Goal: Check status: Check status

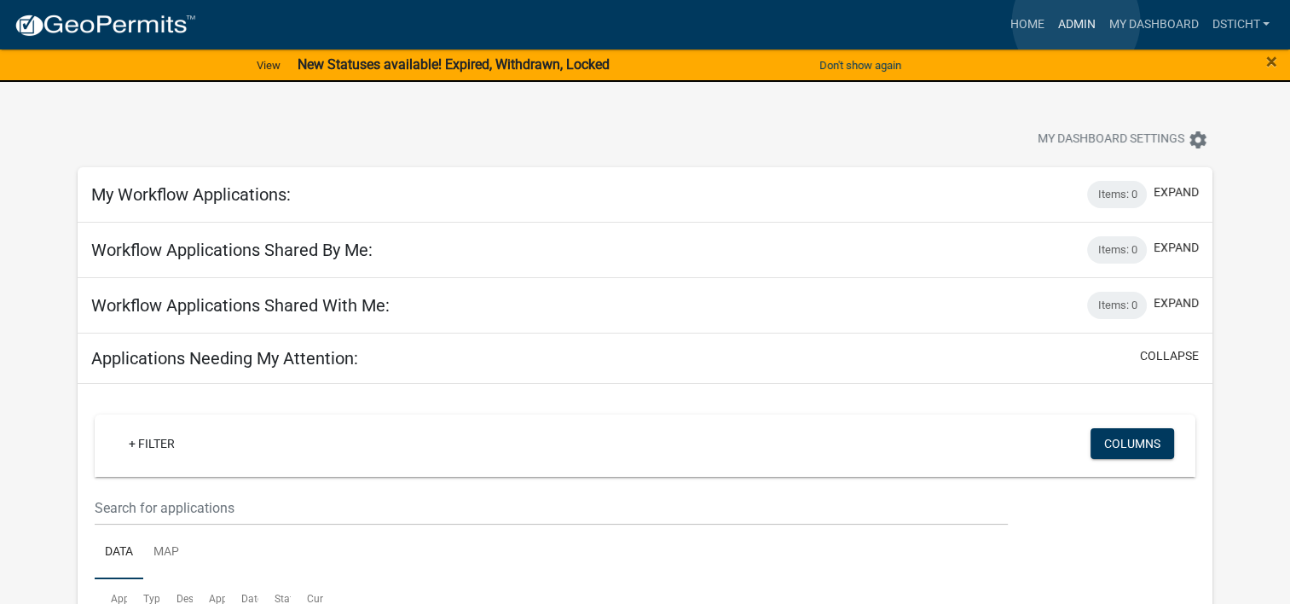
click at [1076, 21] on link "Admin" at bounding box center [1076, 25] width 51 height 32
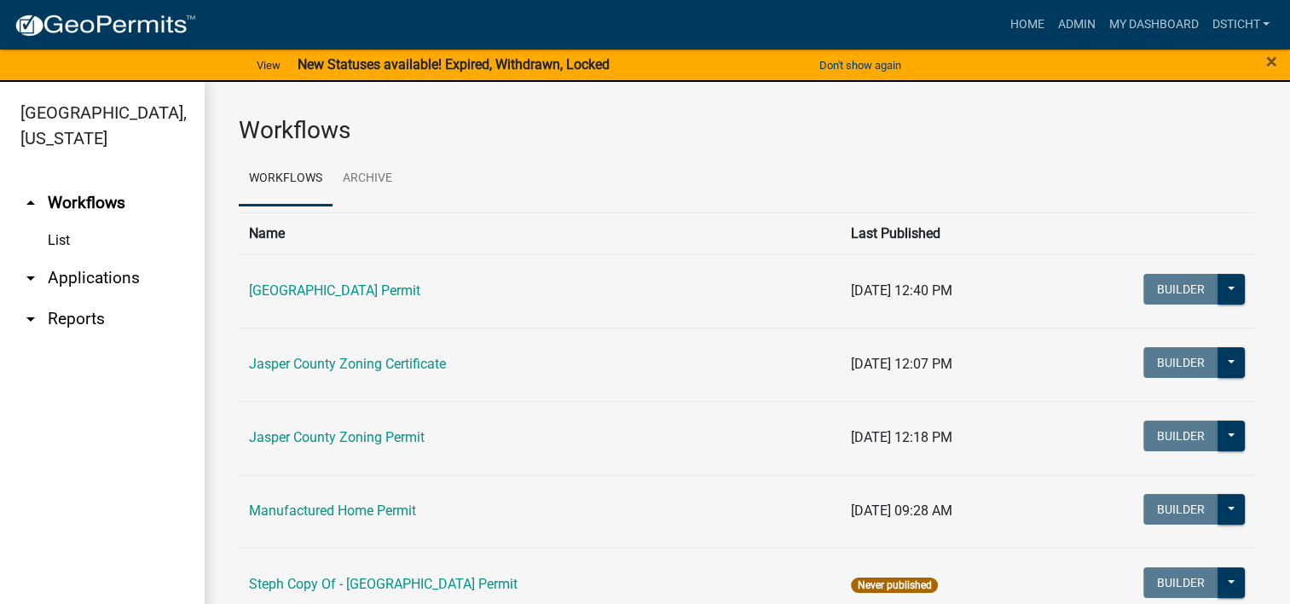
click at [103, 272] on link "arrow_drop_down Applications" at bounding box center [102, 278] width 205 height 41
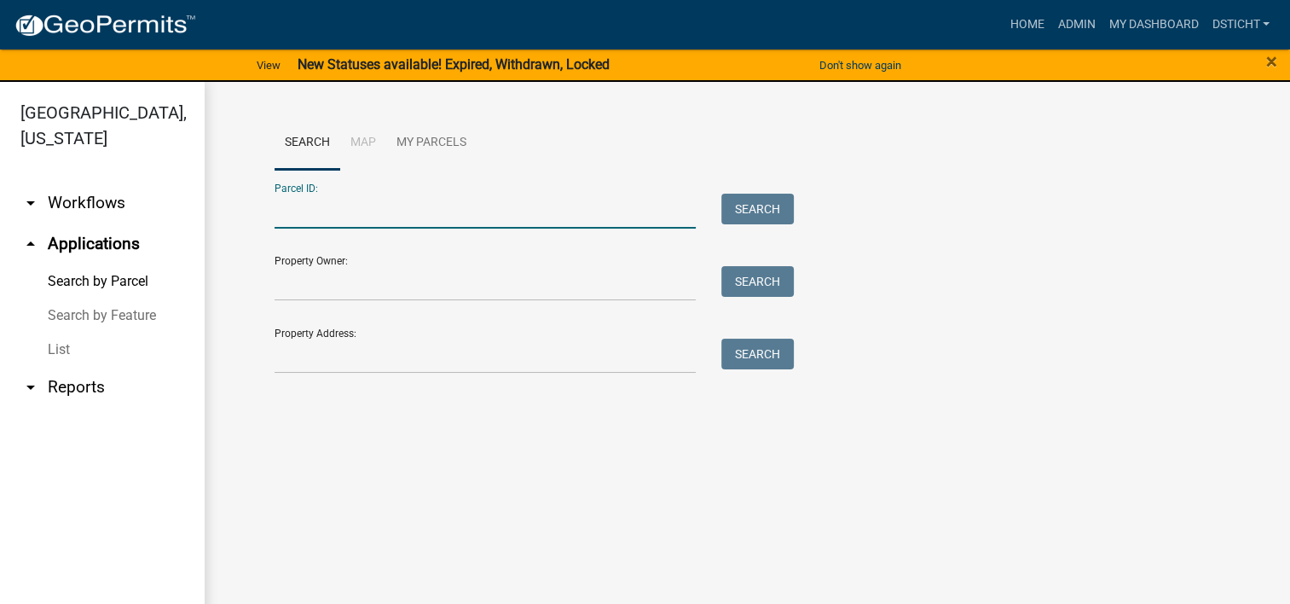
click at [346, 214] on input "Parcel ID:" at bounding box center [486, 211] width 422 height 35
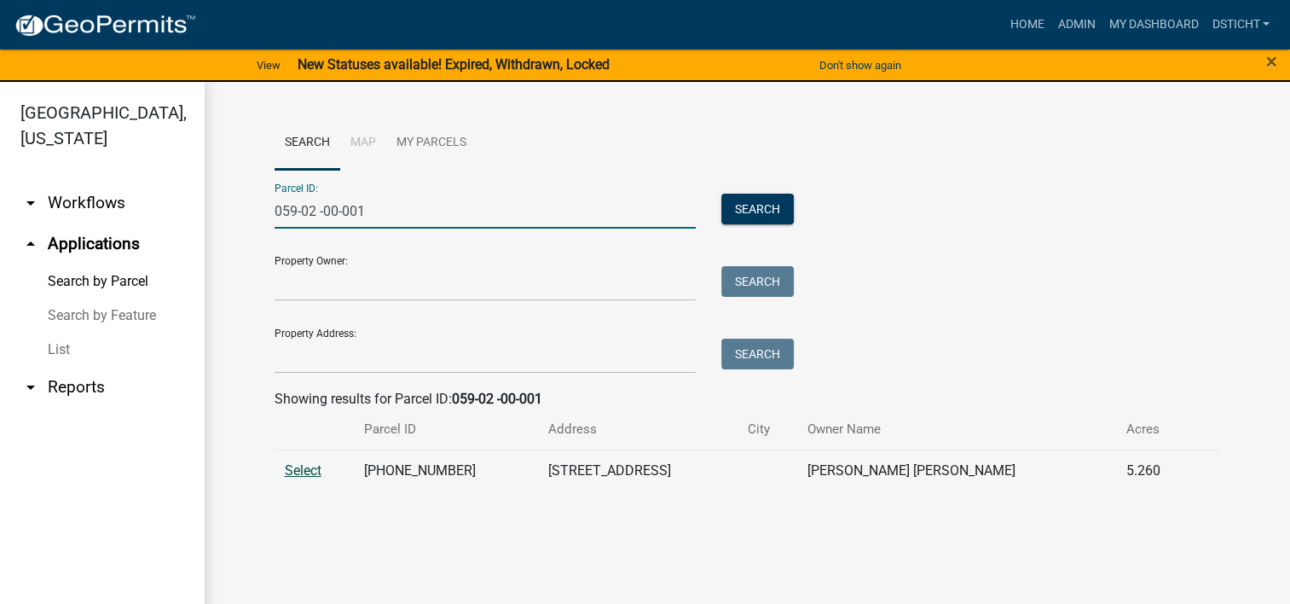
type input "059-02 -00-001"
click at [304, 475] on span "Select" at bounding box center [303, 470] width 37 height 16
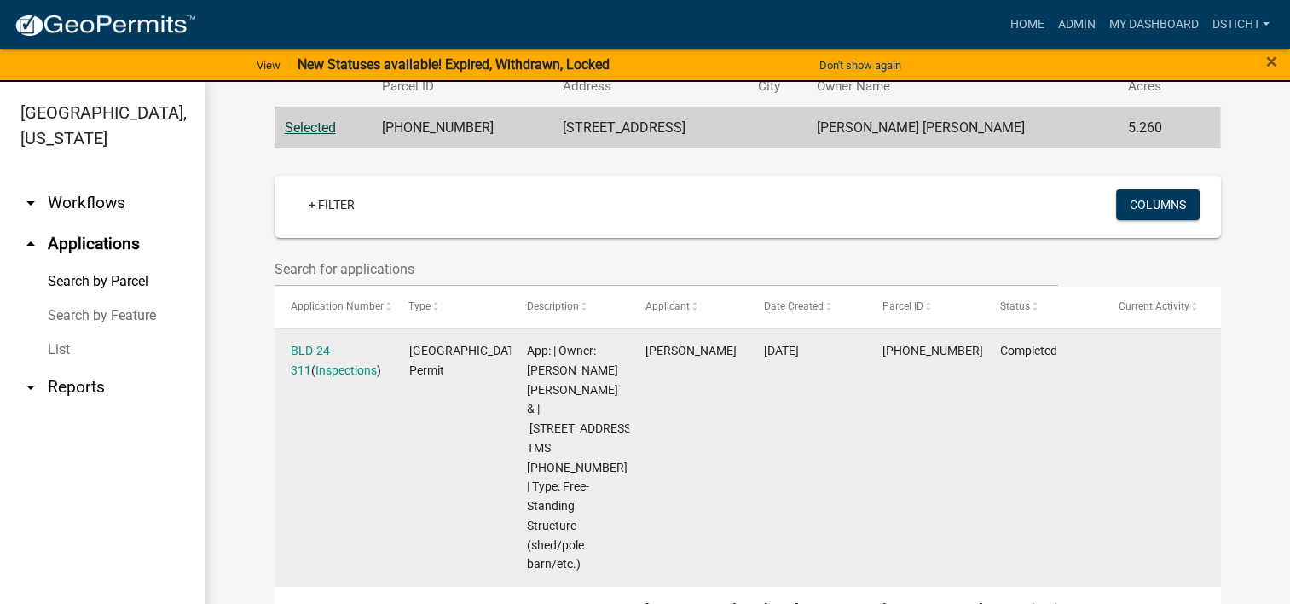
scroll to position [426, 0]
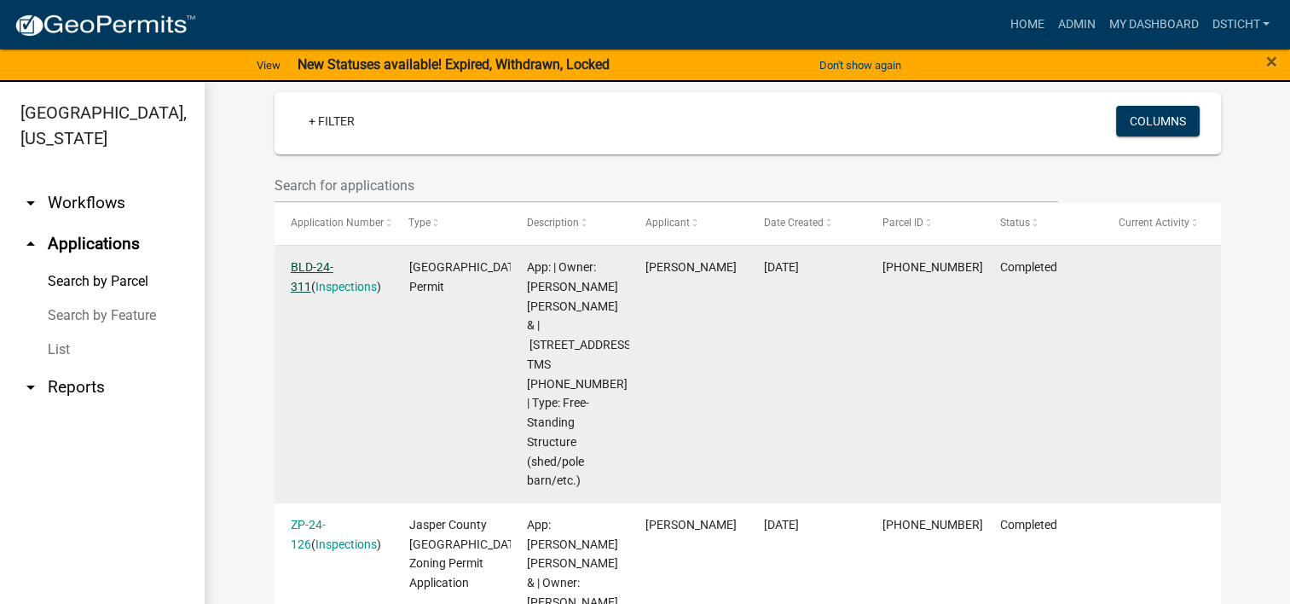
click at [333, 261] on link "BLD-24-311" at bounding box center [312, 276] width 43 height 33
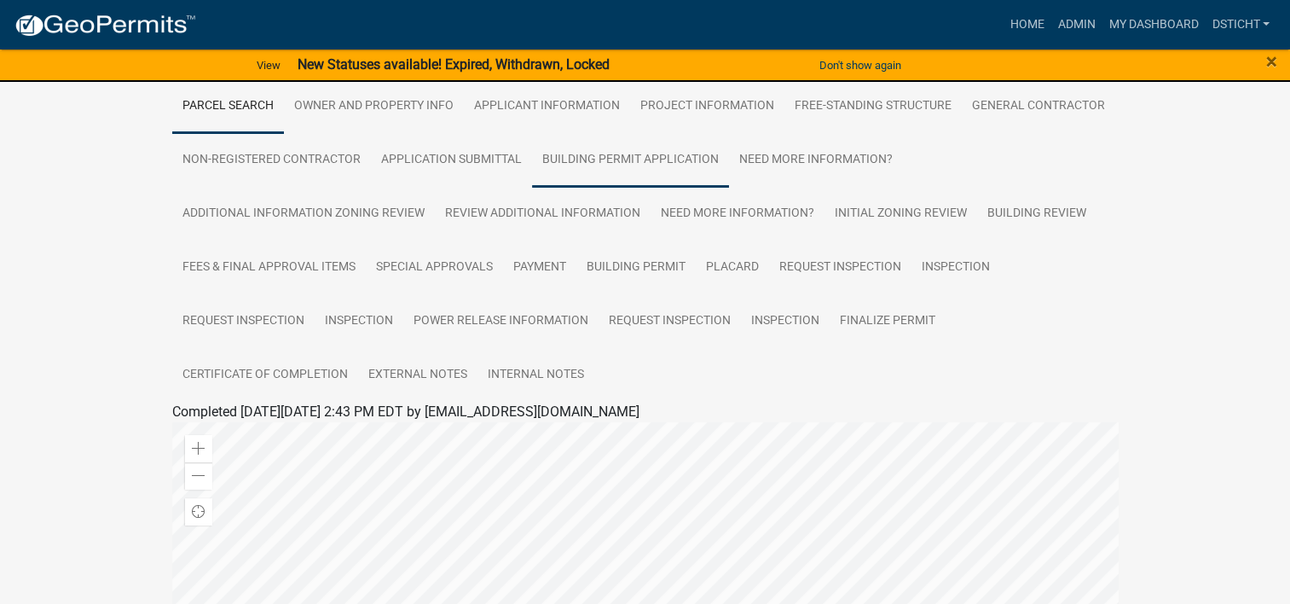
scroll to position [426, 0]
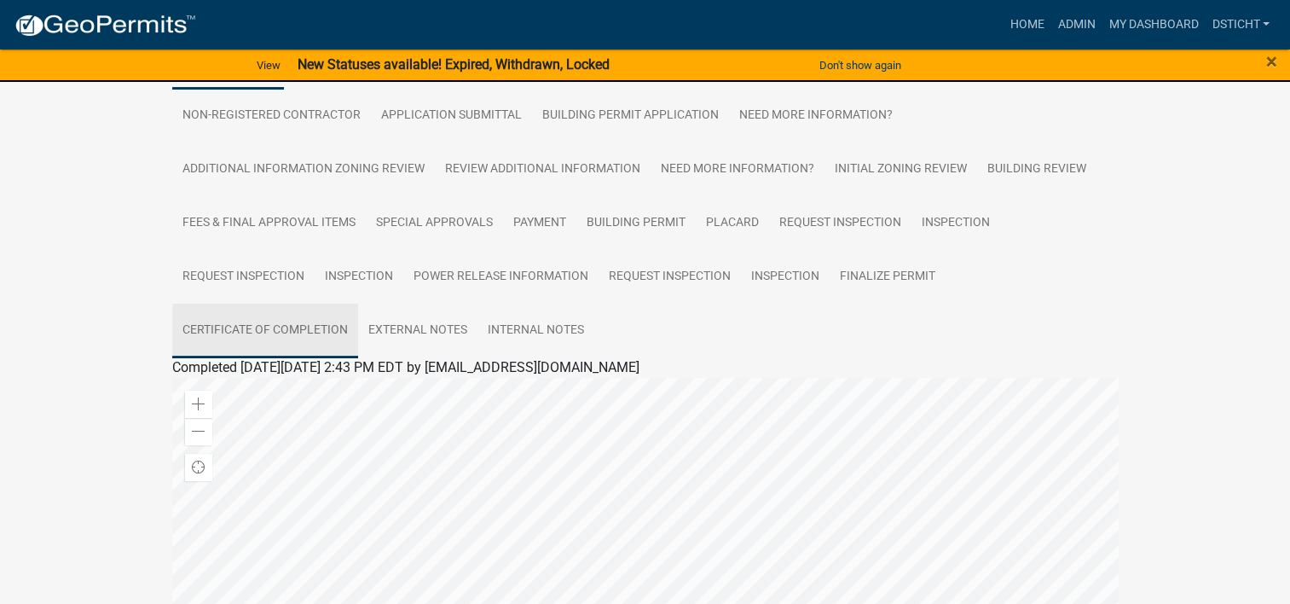
click at [287, 314] on link "Certificate of Completion" at bounding box center [265, 331] width 186 height 55
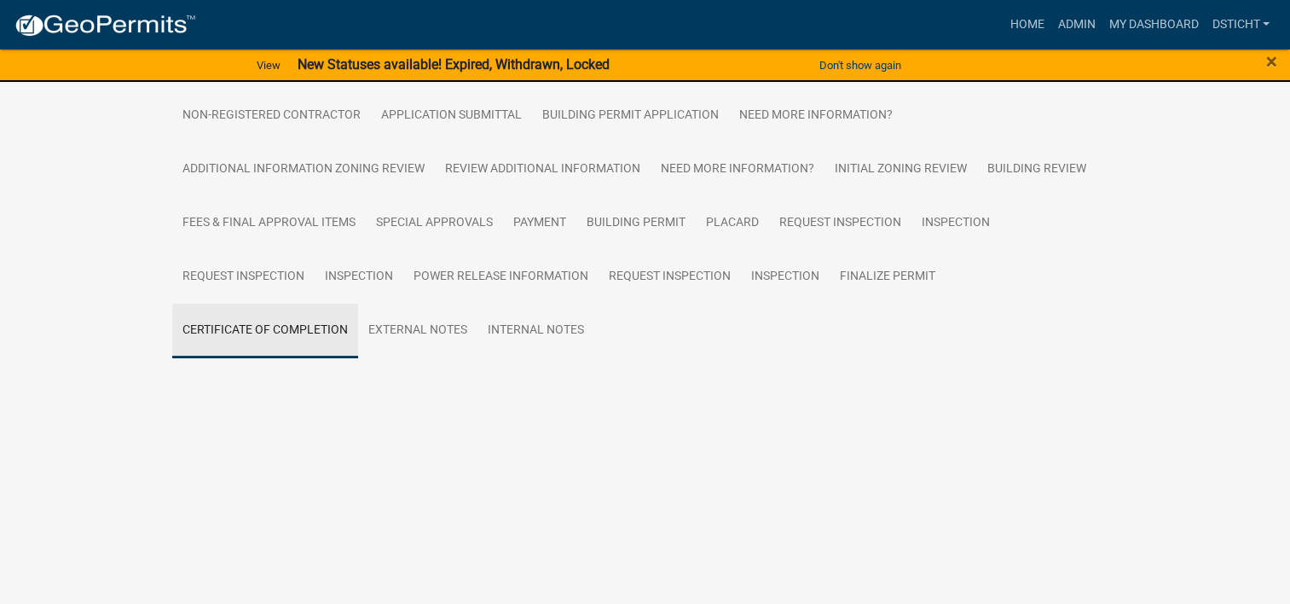
scroll to position [275, 0]
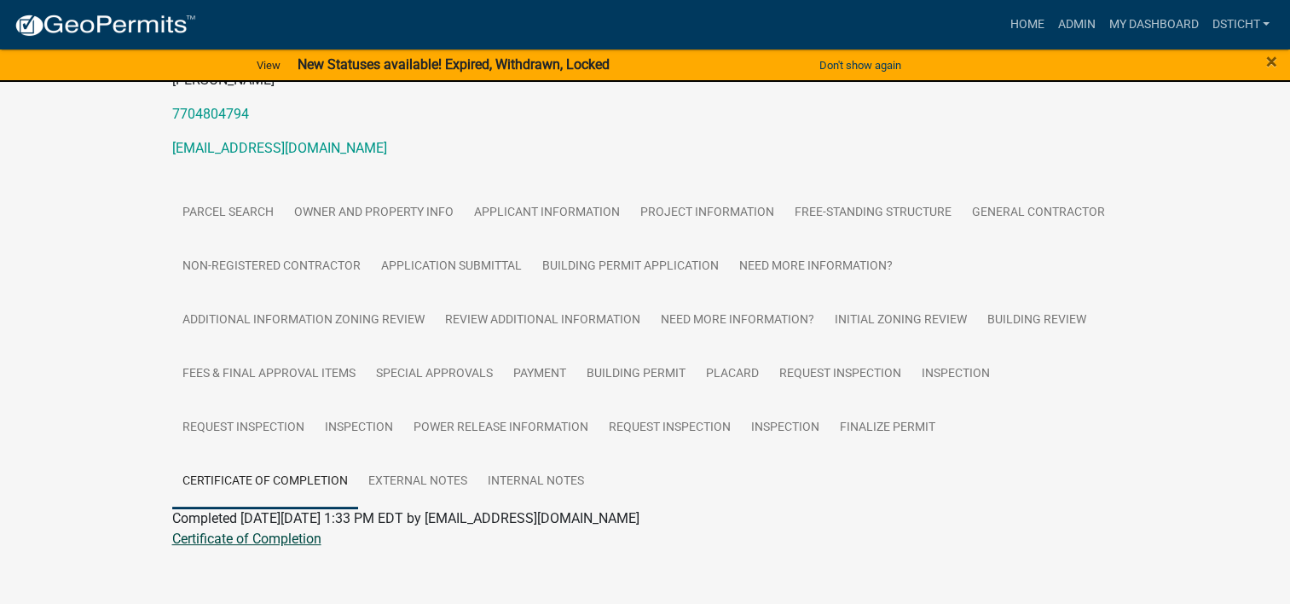
click at [244, 530] on link "Certificate of Completion" at bounding box center [246, 538] width 149 height 16
click at [694, 186] on link "Project Information" at bounding box center [707, 213] width 154 height 55
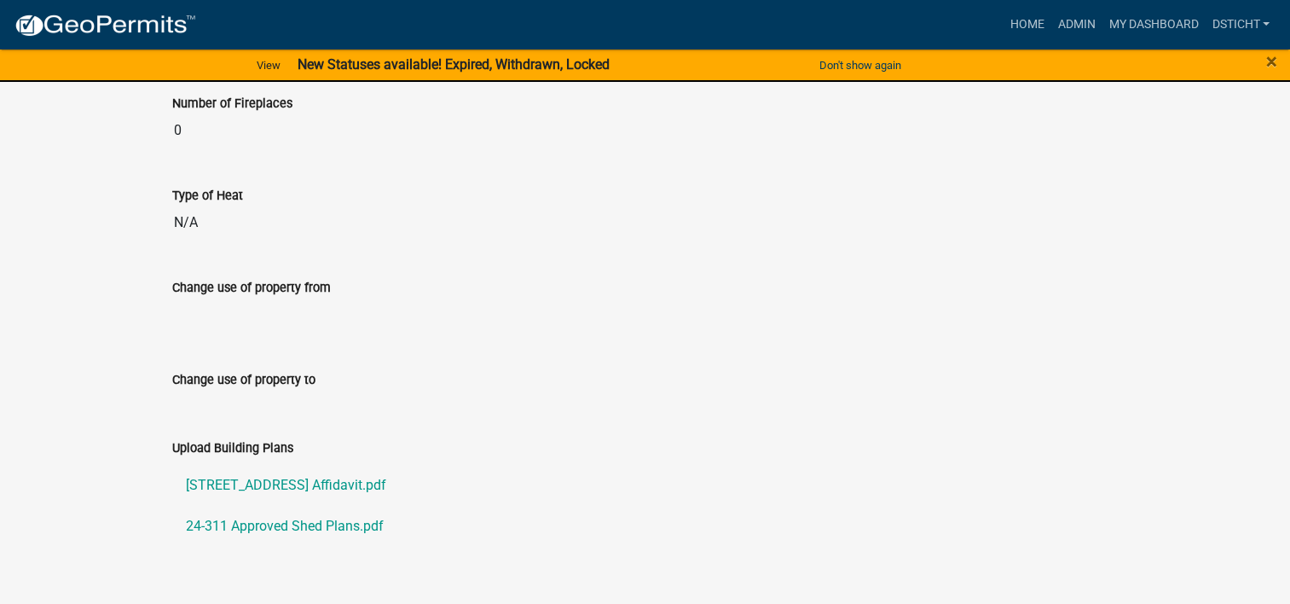
scroll to position [1521, 0]
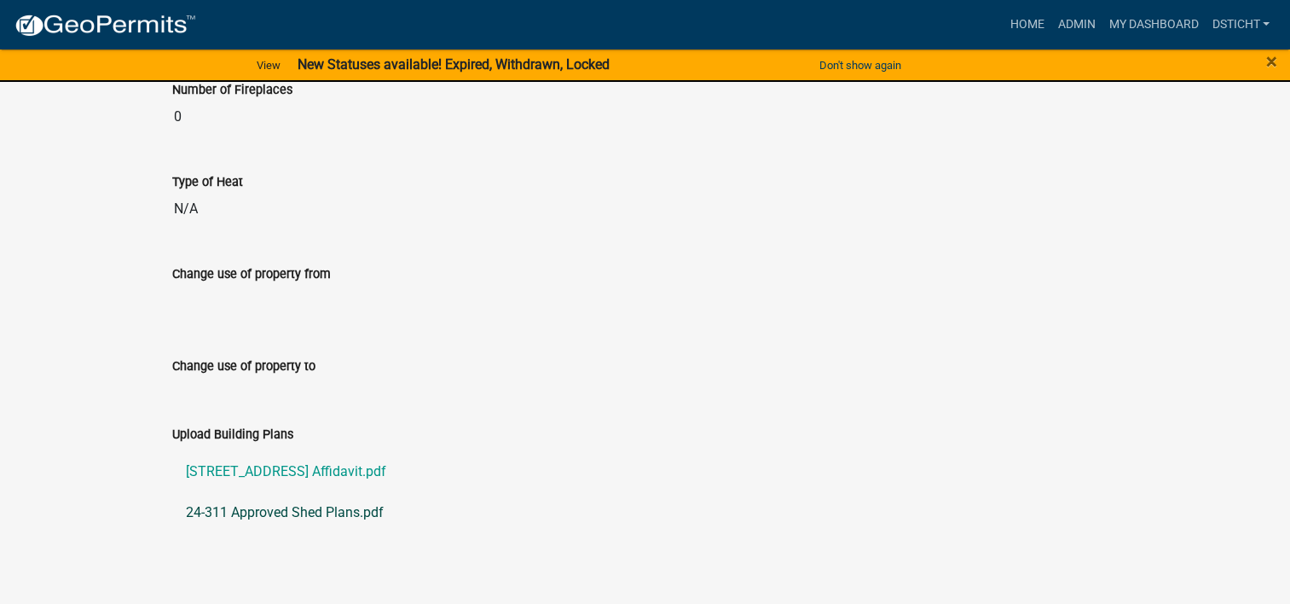
click at [229, 492] on link "24-311 Approved Shed Plans.pdf" at bounding box center [645, 512] width 946 height 41
